Goal: Task Accomplishment & Management: Manage account settings

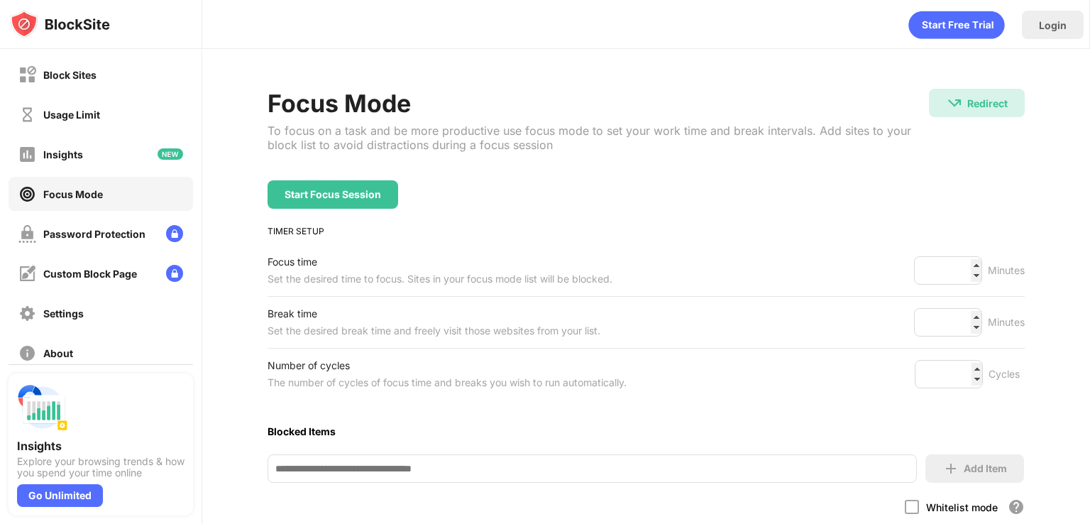
click at [114, 95] on div "Block Sites Usage Limit Insights Focus Mode Password Protection Custom Block Pa…" at bounding box center [101, 213] width 202 height 329
click at [94, 70] on div "Block Sites" at bounding box center [69, 75] width 53 height 12
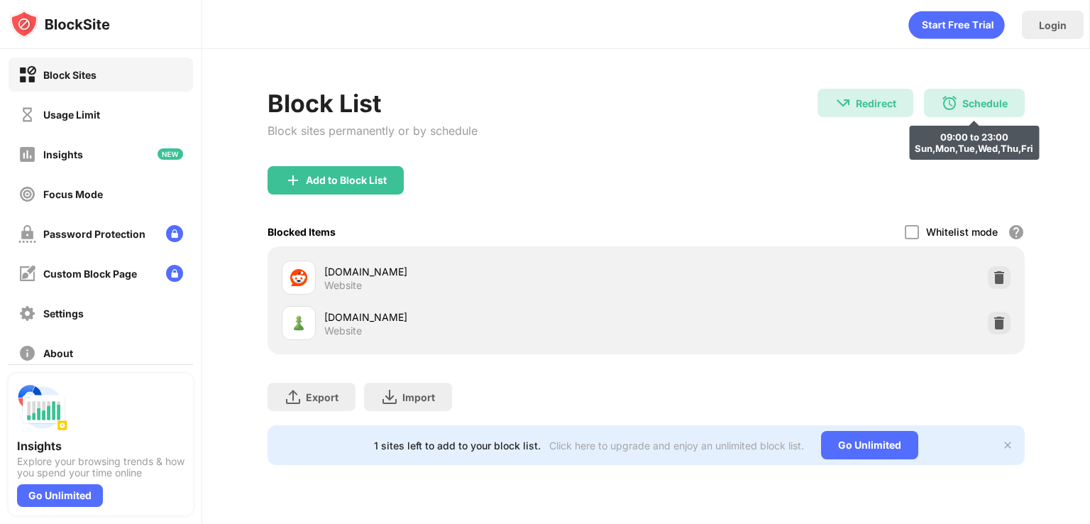
click at [999, 113] on div "Schedule 09:00 to 23:00 Sun,Mon,Tue,Wed,Thu,Fri" at bounding box center [974, 103] width 101 height 28
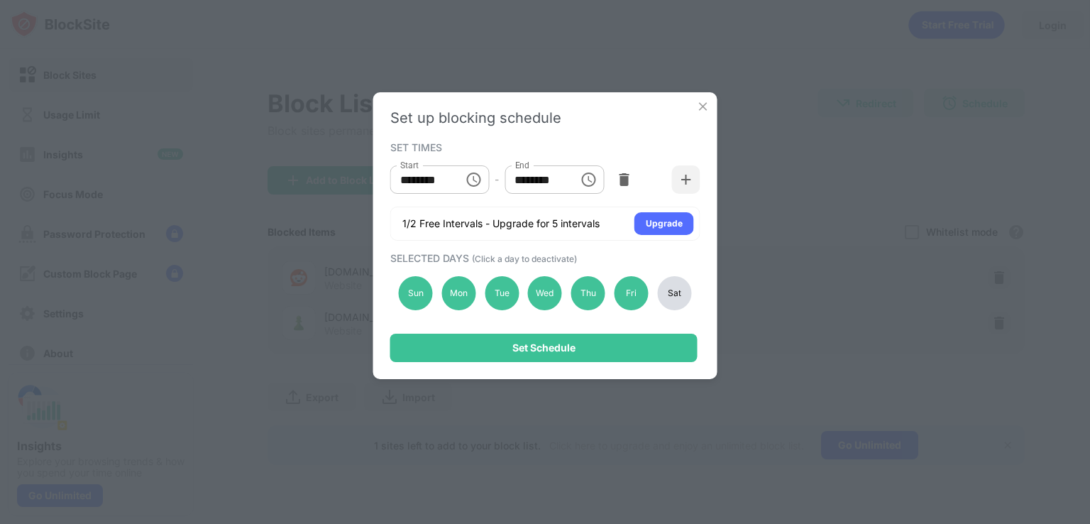
click at [664, 304] on div "Sat" at bounding box center [674, 293] width 34 height 34
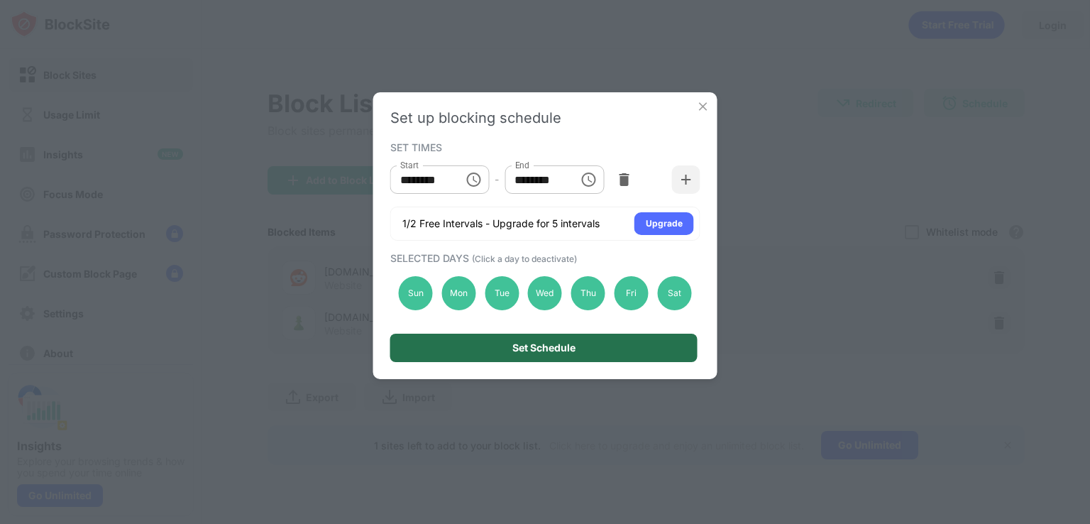
click at [594, 344] on div "Set Schedule" at bounding box center [543, 348] width 307 height 28
